Goal: Communication & Community: Ask a question

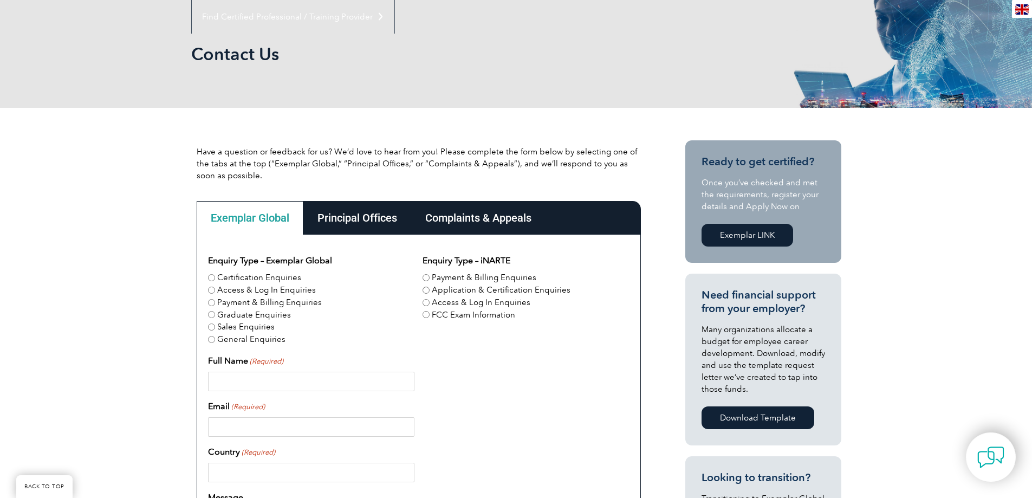
scroll to position [163, 0]
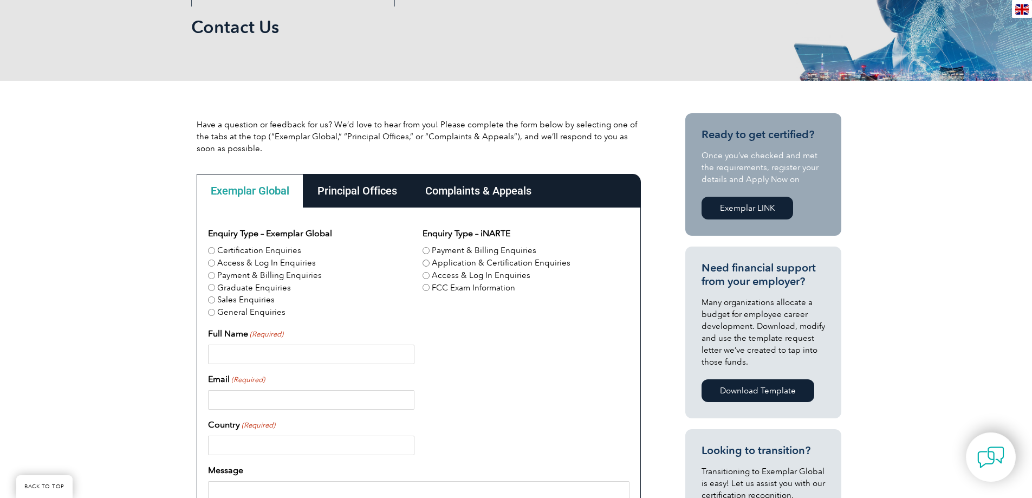
click at [215, 254] on div "Certification Enquiries" at bounding box center [311, 250] width 206 height 12
click at [211, 251] on input "Certification Enquiries" at bounding box center [211, 250] width 7 height 7
radio input "true"
click at [210, 313] on input "General Enquiries" at bounding box center [211, 312] width 7 height 7
radio input "true"
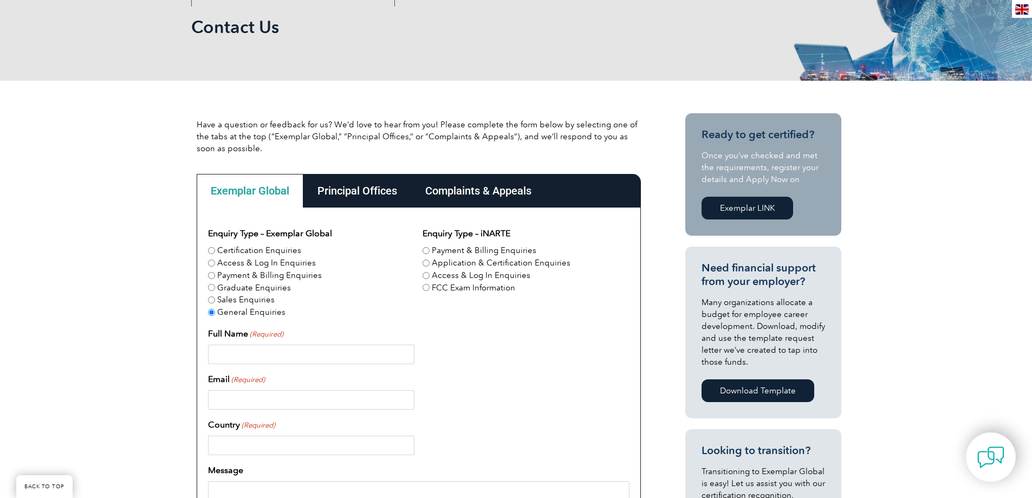
click at [228, 354] on input "Full Name (Required)" at bounding box center [311, 355] width 206 height 20
type input "[PERSON_NAME]"
type input "[PERSON_NAME][EMAIL_ADDRESS][DOMAIN_NAME]"
type input "[GEOGRAPHIC_DATA]"
type input "9492287746"
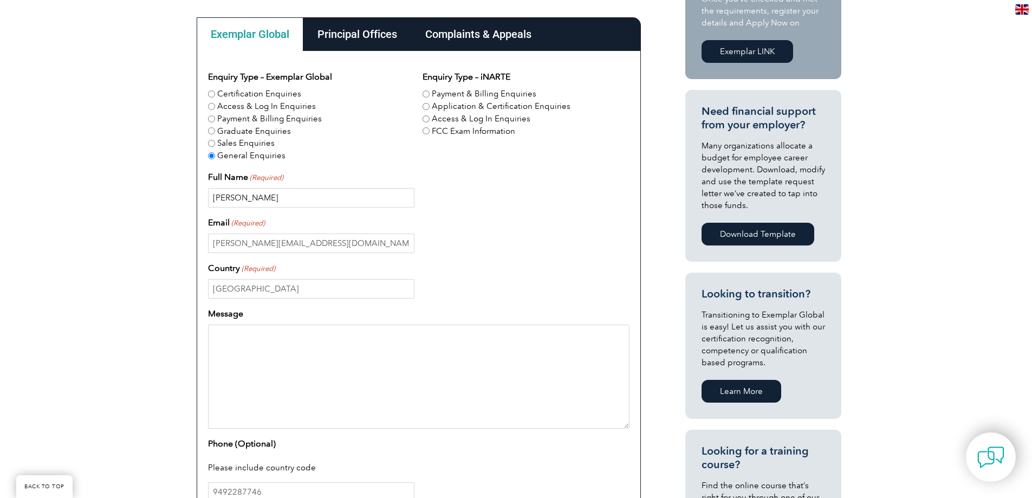
scroll to position [325, 0]
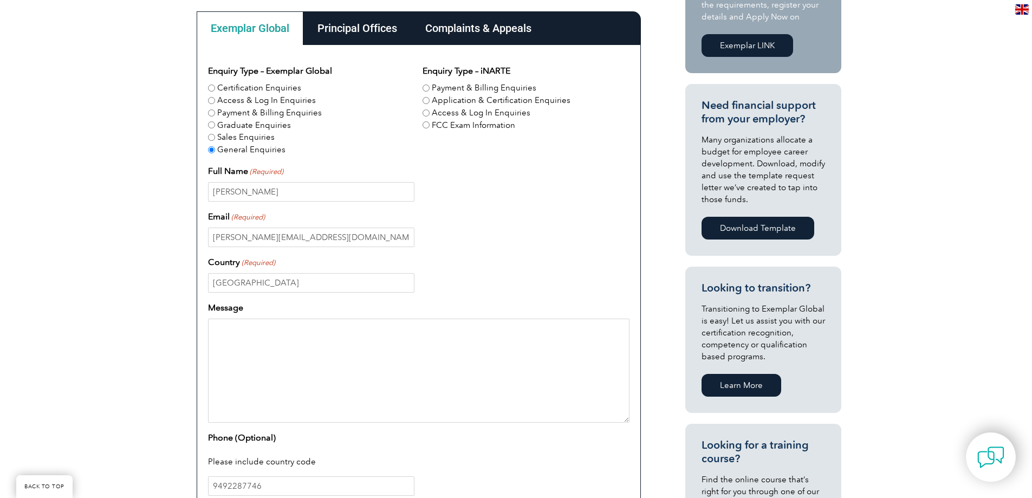
click at [251, 335] on textarea "Message" at bounding box center [419, 371] width 422 height 104
click at [218, 367] on textarea "Hello, I am interested in getting registered as an independent ISO/AS auditor. …" at bounding box center [419, 371] width 422 height 104
click at [281, 367] on textarea "Hello, I am interested in getting registered as an independent ISO/AS auditor. …" at bounding box center [419, 371] width 422 height 104
drag, startPoint x: 505, startPoint y: 354, endPoint x: 488, endPoint y: 357, distance: 17.1
click at [488, 357] on textarea "Hello, I am interested in getting registered as an independent ISO/AS auditor. …" at bounding box center [419, 371] width 422 height 104
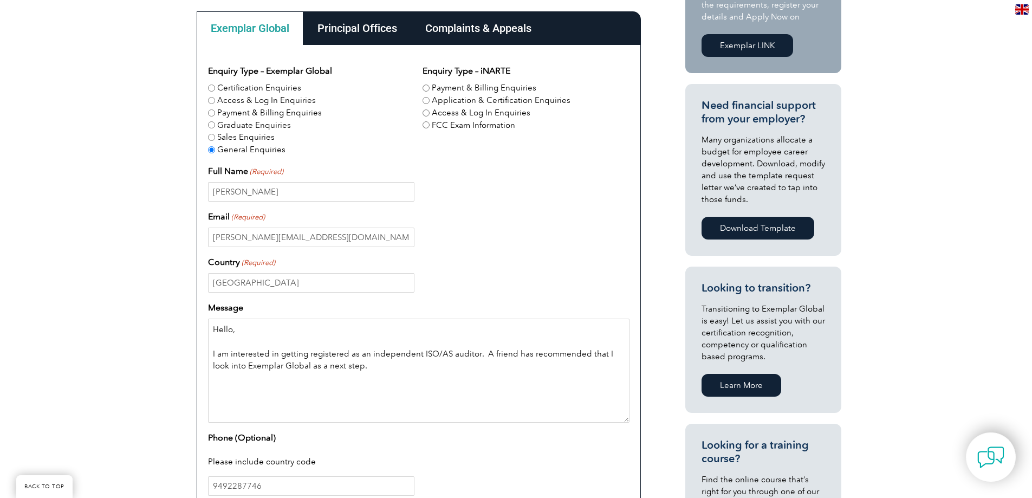
click at [374, 373] on textarea "Hello, I am interested in getting registered as an independent ISO/AS auditor. …" at bounding box center [419, 371] width 422 height 104
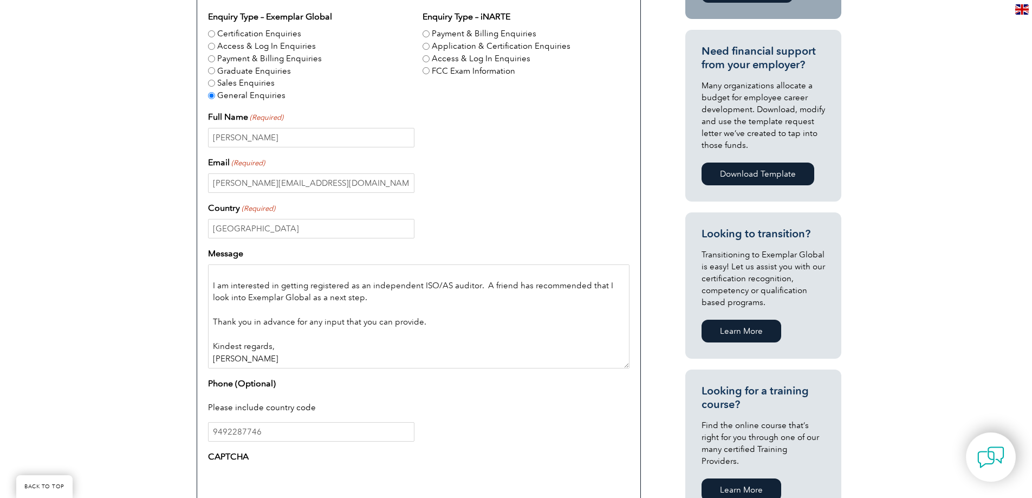
scroll to position [15, 0]
type textarea "Hello, I am interested in getting registered as an independent ISO/AS auditor. …"
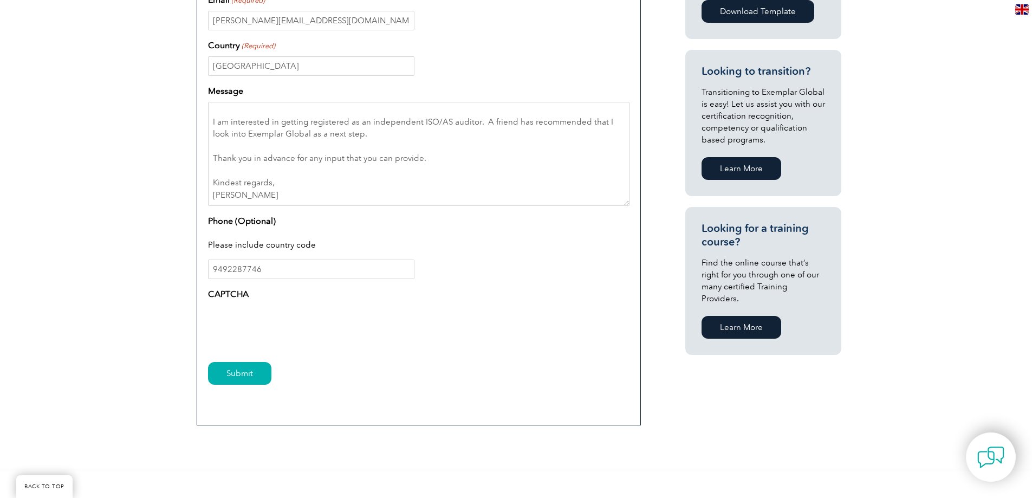
scroll to position [596, 0]
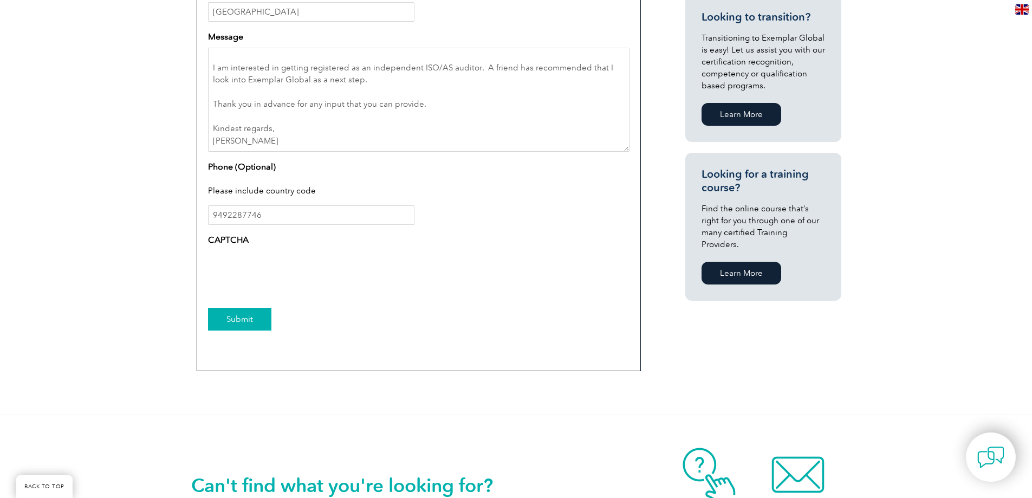
click at [225, 315] on input "Submit" at bounding box center [239, 319] width 63 height 23
